Goal: Check status: Check status

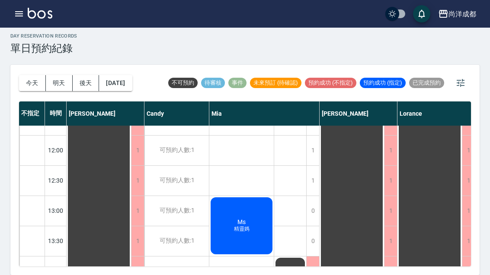
scroll to position [61, 0]
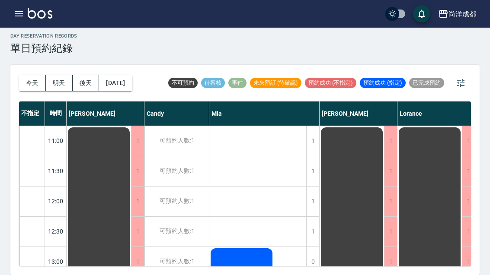
click at [29, 75] on button "今天" at bounding box center [32, 83] width 27 height 16
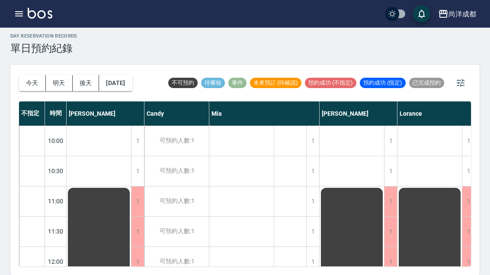
click at [29, 63] on div at bounding box center [245, 137] width 490 height 275
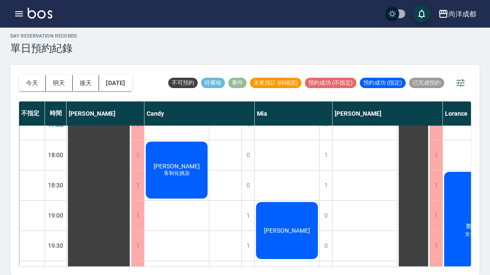
scroll to position [470, 0]
click at [166, 160] on div "[PERSON_NAME] 客制化挑染" at bounding box center [176, 171] width 64 height 60
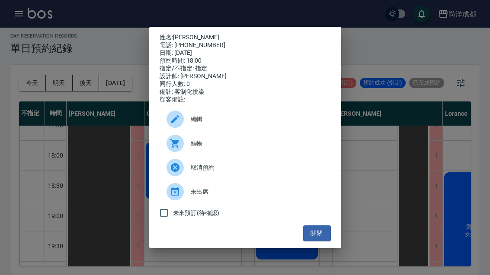
click at [330, 240] on button "關閉" at bounding box center [317, 234] width 28 height 16
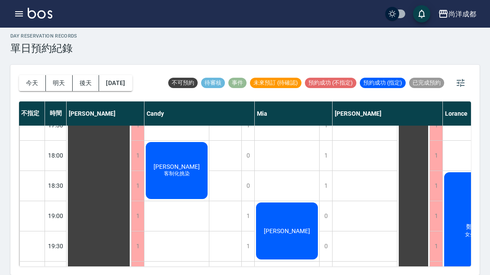
click at [285, 213] on div "[PERSON_NAME]" at bounding box center [287, 231] width 64 height 60
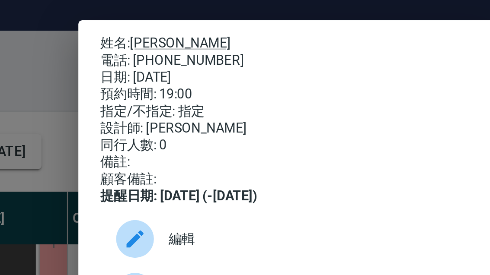
scroll to position [0, 0]
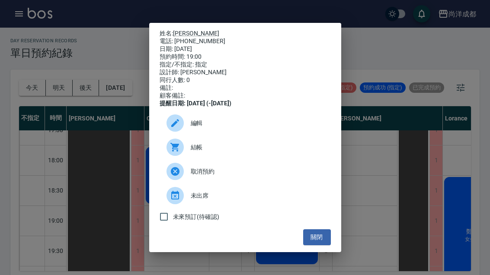
click at [320, 246] on button "關閉" at bounding box center [317, 238] width 28 height 16
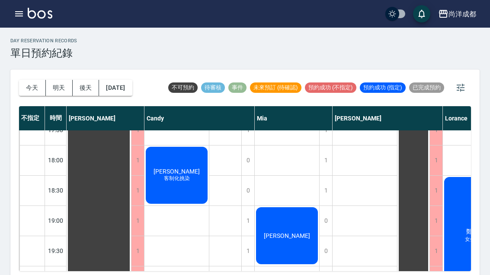
click at [291, 246] on div "[PERSON_NAME]" at bounding box center [287, 236] width 64 height 60
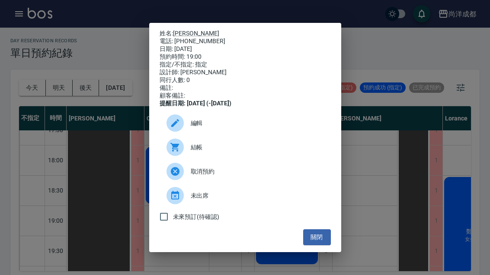
click at [180, 30] on link "[PERSON_NAME]" at bounding box center [196, 33] width 46 height 7
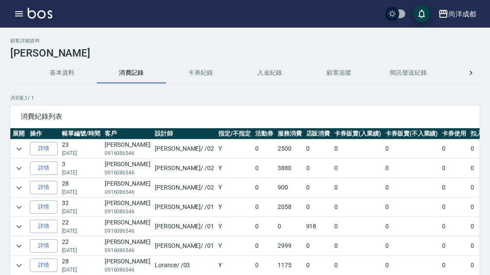
click at [13, 148] on button "expand row" at bounding box center [19, 149] width 13 height 13
